Goal: Task Accomplishment & Management: Use online tool/utility

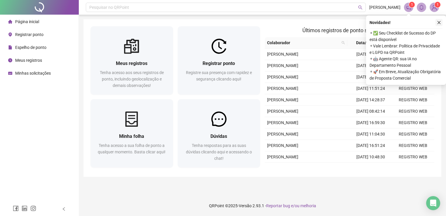
click at [442, 20] on button "button" at bounding box center [439, 22] width 7 height 7
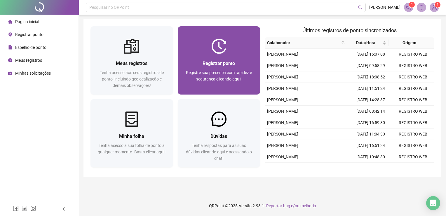
click at [209, 52] on div at bounding box center [219, 46] width 83 height 15
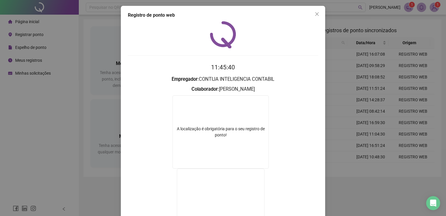
click at [402, 76] on div "Registro de ponto web 11:45:40 Empregador : CONTIJA INTELIGENCIA CONTABIL Colab…" at bounding box center [223, 108] width 446 height 216
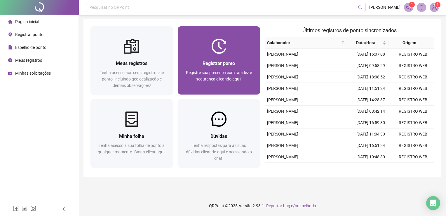
click at [217, 58] on div "Registrar ponto Registre sua presença com rapidez e segurança clicando aqui!" at bounding box center [219, 74] width 83 height 41
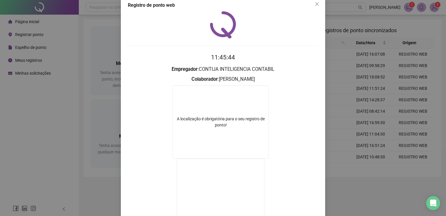
scroll to position [12, 0]
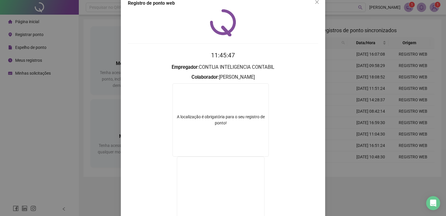
click at [409, 149] on div "Registro de ponto web 11:45:47 Empregador : CONTIJA INTELIGENCIA CONTABIL Colab…" at bounding box center [223, 108] width 446 height 216
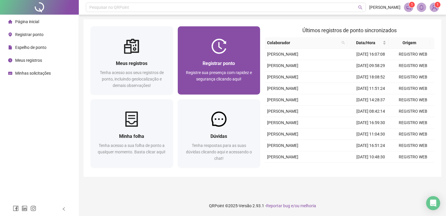
click at [228, 70] on span "Registre sua presença com rapidez e segurança clicando aqui!" at bounding box center [219, 75] width 66 height 11
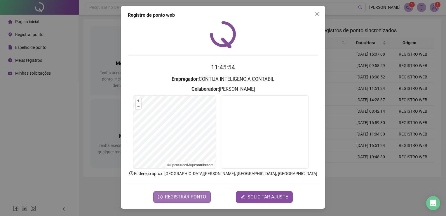
click at [172, 195] on span "REGISTRAR PONTO" at bounding box center [185, 196] width 41 height 7
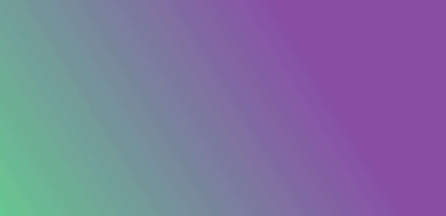
click at [414, 49] on div "Registro de ponto web Insira o código do seu empregador Insira o seu PIN de ace…" at bounding box center [223, 108] width 446 height 216
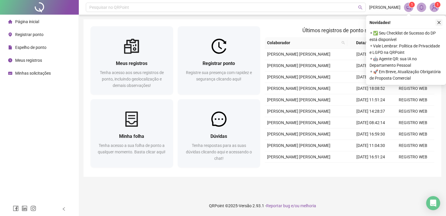
click at [441, 24] on icon "close" at bounding box center [439, 22] width 4 height 4
